Goal: Task Accomplishment & Management: Use online tool/utility

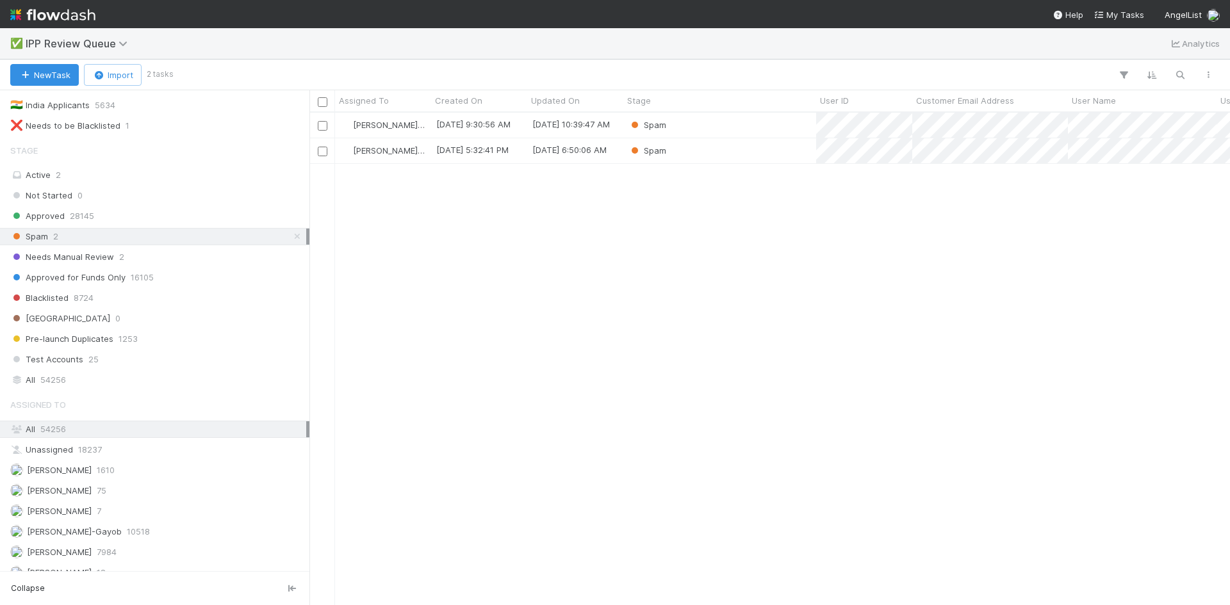
scroll to position [162, 0]
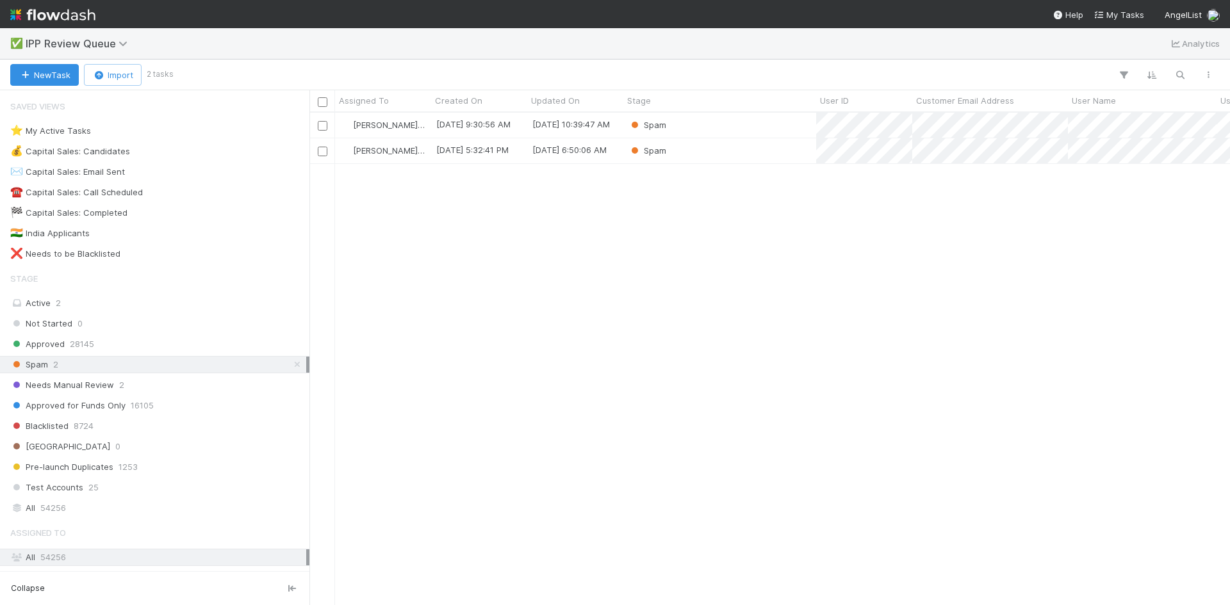
scroll to position [483, 911]
drag, startPoint x: 99, startPoint y: 384, endPoint x: 106, endPoint y: 384, distance: 7.7
click at [104, 384] on span "Needs Manual Review" at bounding box center [62, 385] width 104 height 16
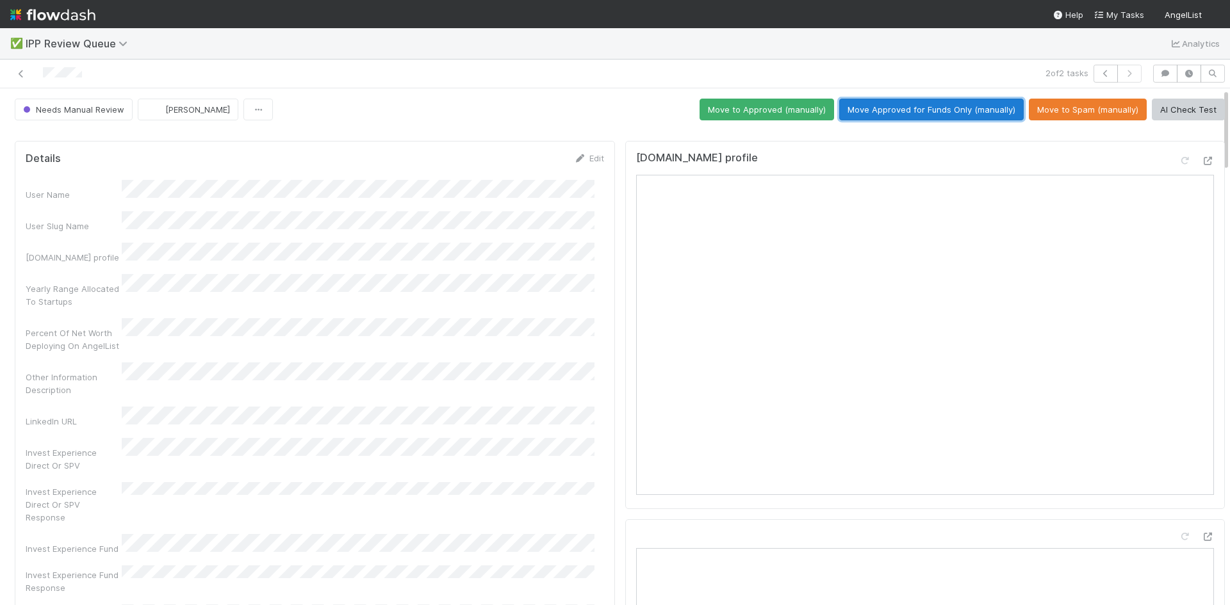
click at [911, 112] on button "Move Approved for Funds Only (manually)" at bounding box center [931, 110] width 184 height 22
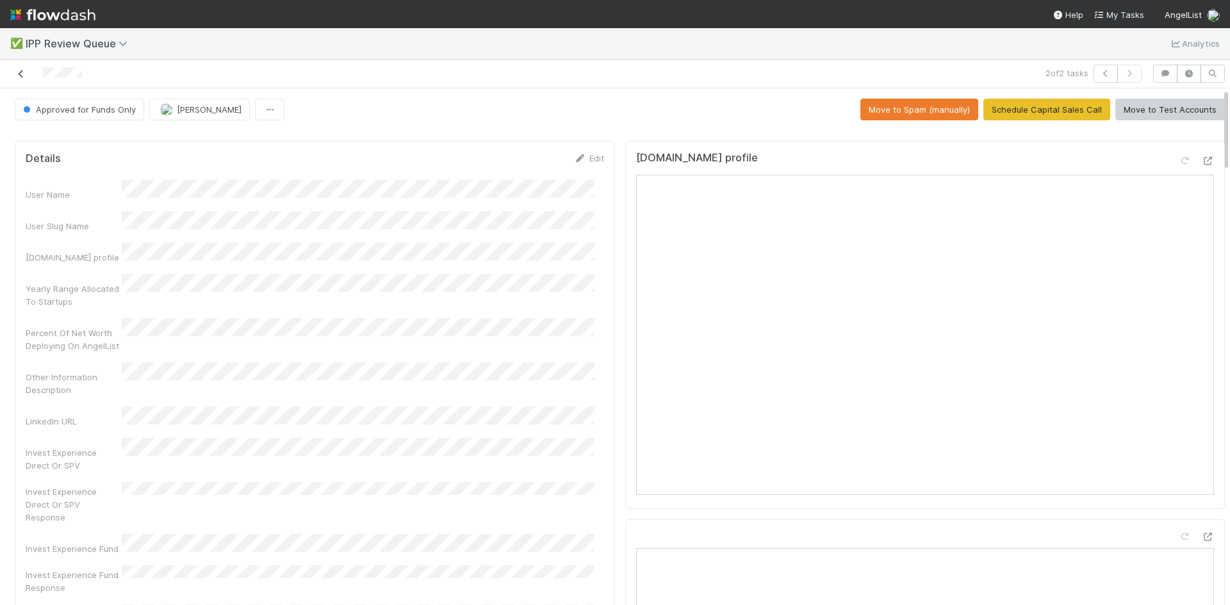
click at [22, 77] on icon at bounding box center [21, 74] width 13 height 8
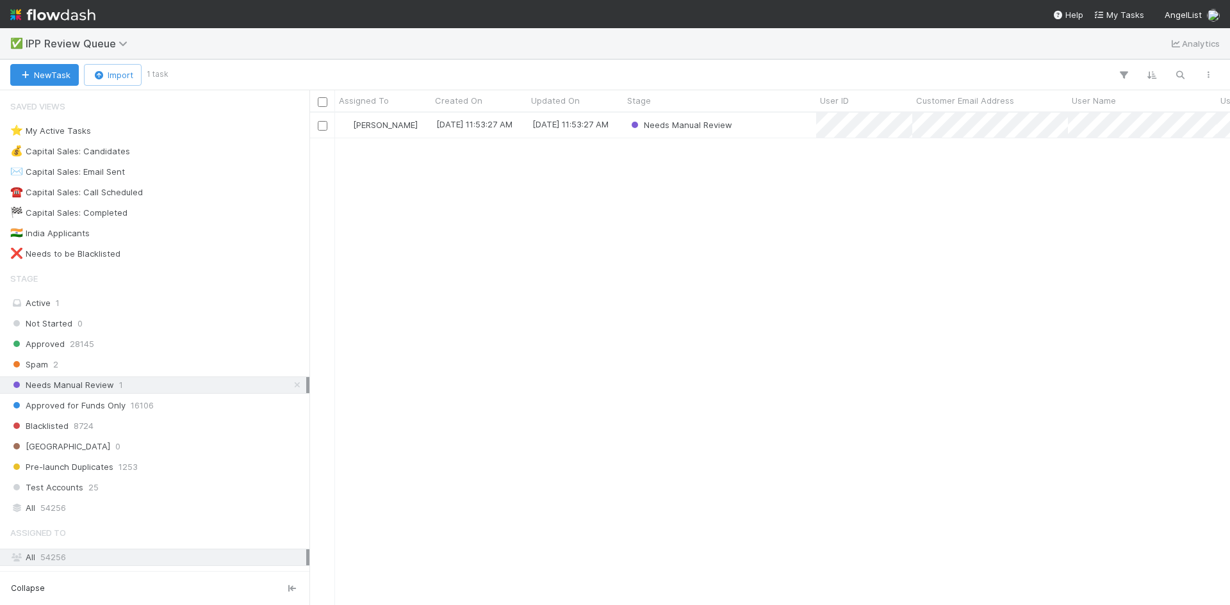
scroll to position [483, 911]
click at [648, 302] on div "Karen Jane Salcedo 8/27/25, 11:53:27 AM 8/27/25, 11:53:27 AM Needs Manual Review" at bounding box center [769, 359] width 920 height 492
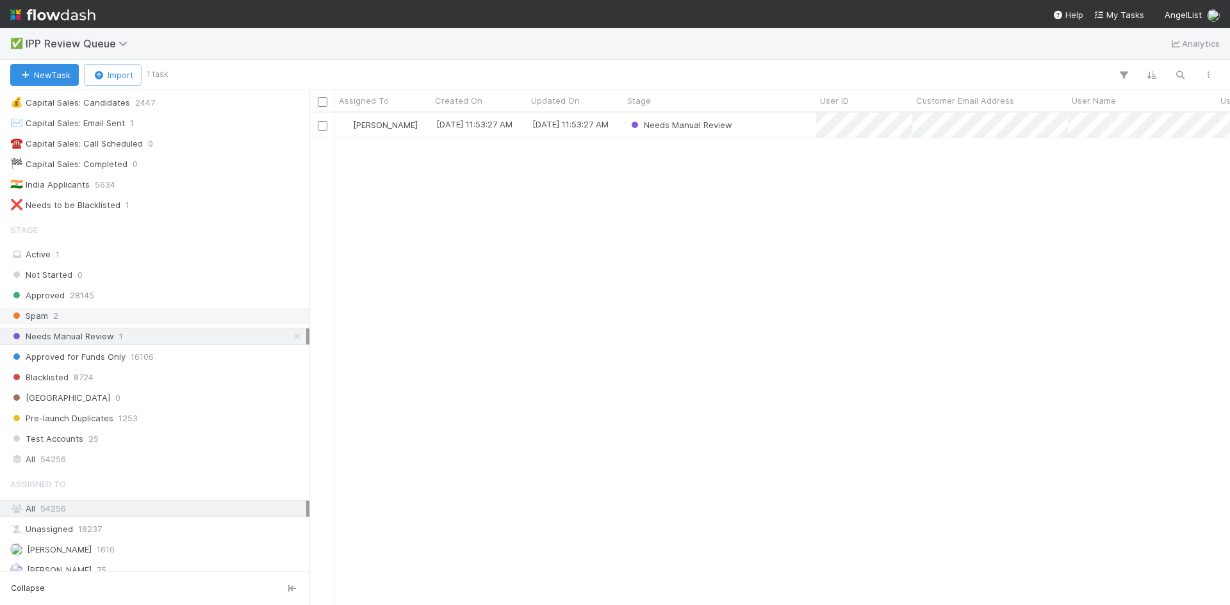
scroll to position [162, 0]
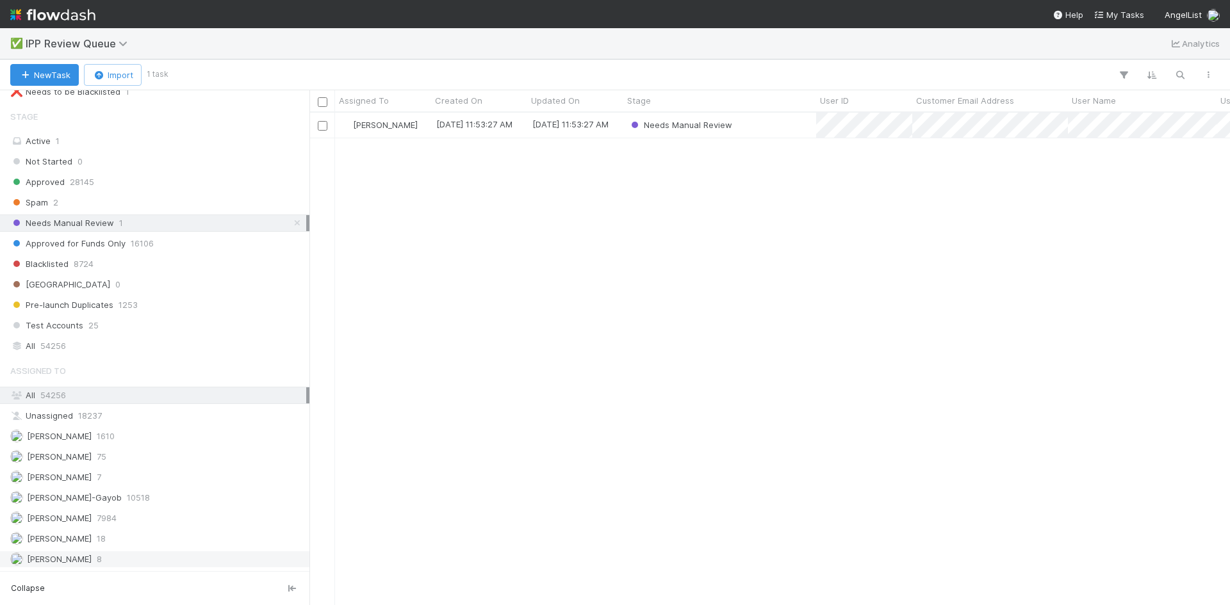
click at [126, 564] on div "William Axalan VI 8" at bounding box center [158, 559] width 296 height 16
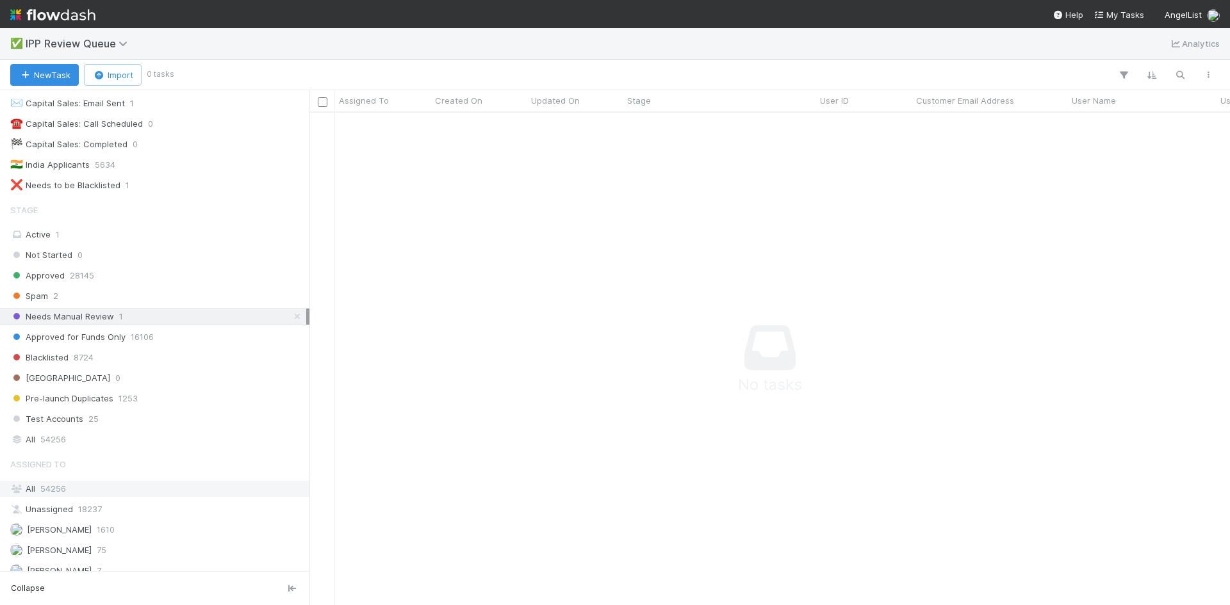
scroll to position [162, 0]
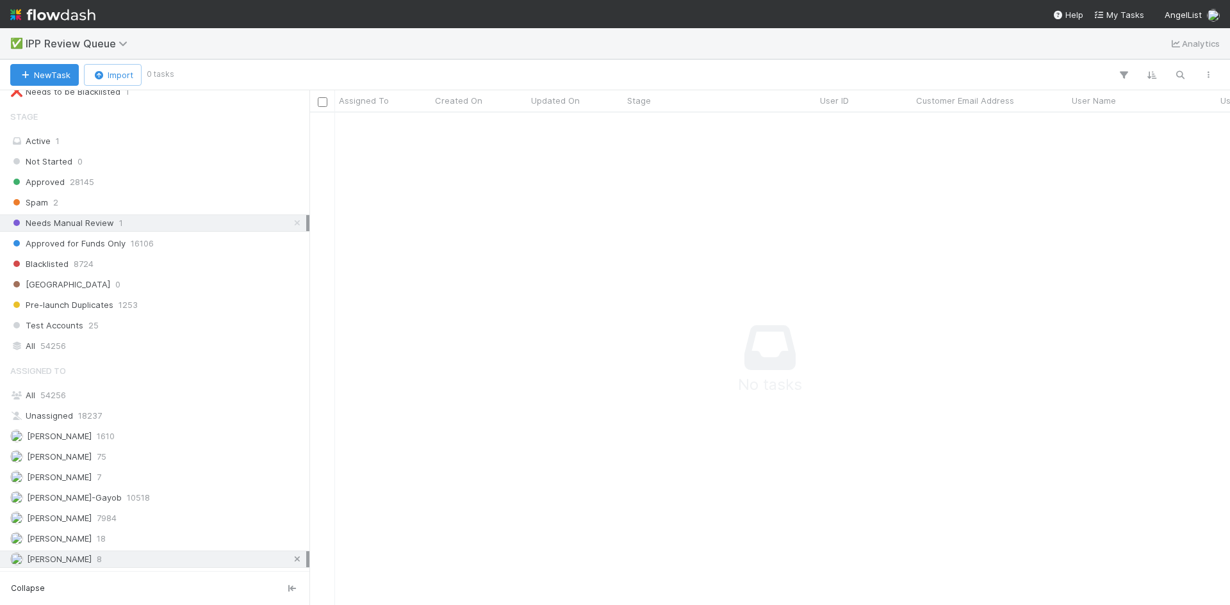
click at [291, 562] on icon at bounding box center [297, 559] width 13 height 8
click at [135, 219] on div "Needs Manual Review 1" at bounding box center [158, 223] width 296 height 16
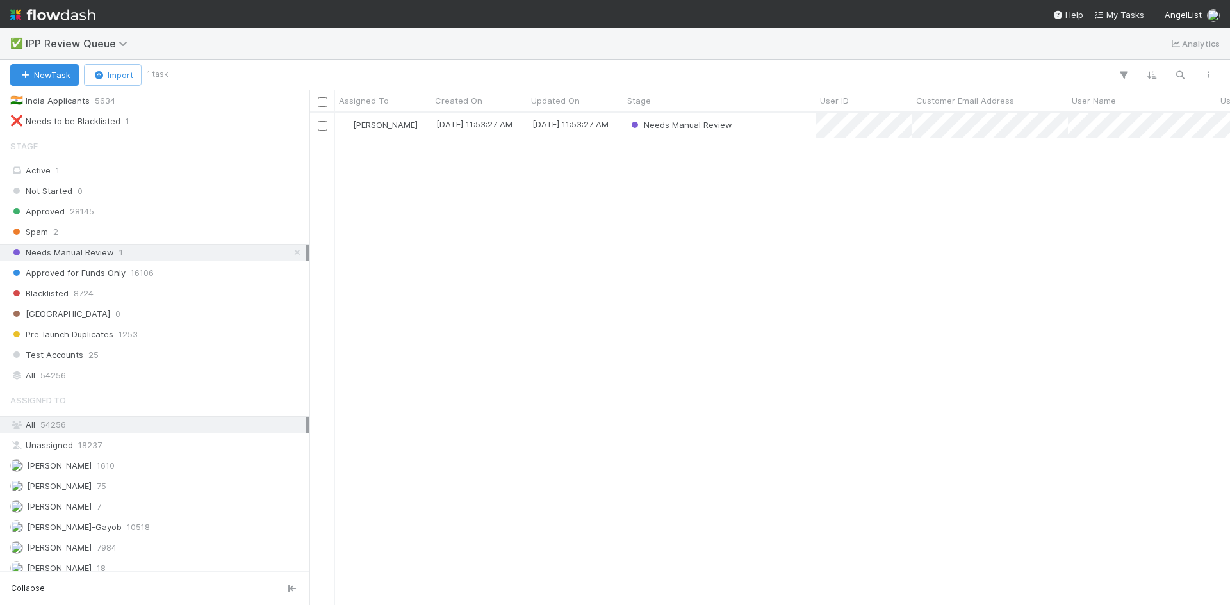
scroll to position [162, 0]
